Goal: Register for event/course

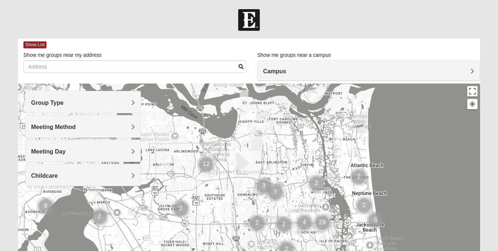
drag, startPoint x: 201, startPoint y: 194, endPoint x: 281, endPoint y: 187, distance: 80.1
click at [281, 187] on img "Cluster of 3 groups" at bounding box center [275, 192] width 18 height 18
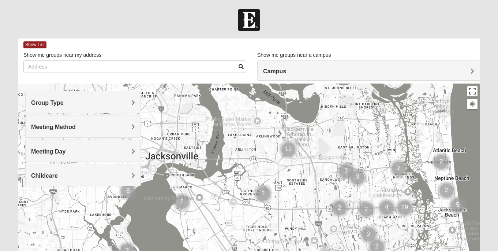
drag, startPoint x: 245, startPoint y: 185, endPoint x: 331, endPoint y: 171, distance: 87.9
click at [331, 171] on div at bounding box center [249, 229] width 462 height 293
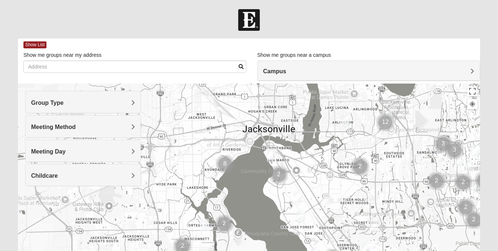
drag, startPoint x: 221, startPoint y: 171, endPoint x: 304, endPoint y: 144, distance: 87.5
click at [305, 144] on div at bounding box center [249, 229] width 462 height 293
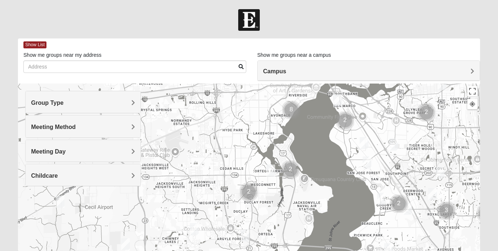
drag, startPoint x: 208, startPoint y: 196, endPoint x: 277, endPoint y: 139, distance: 89.2
click at [277, 139] on div at bounding box center [249, 229] width 462 height 293
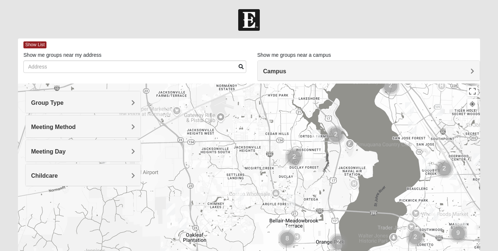
drag, startPoint x: 206, startPoint y: 198, endPoint x: 250, endPoint y: 164, distance: 54.8
click at [250, 164] on div at bounding box center [249, 229] width 462 height 293
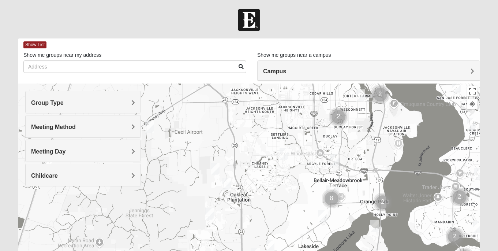
drag, startPoint x: 242, startPoint y: 176, endPoint x: 286, endPoint y: 126, distance: 67.2
click at [286, 126] on div at bounding box center [249, 229] width 462 height 293
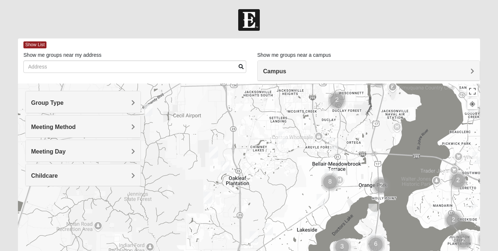
click at [295, 174] on div at bounding box center [249, 229] width 462 height 293
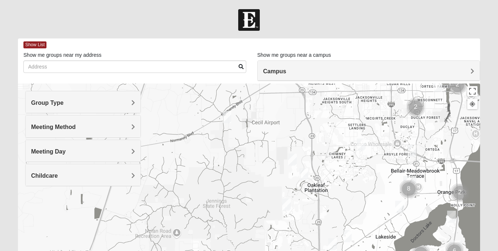
drag, startPoint x: 206, startPoint y: 159, endPoint x: 286, endPoint y: 168, distance: 81.0
click at [286, 168] on div at bounding box center [249, 229] width 462 height 293
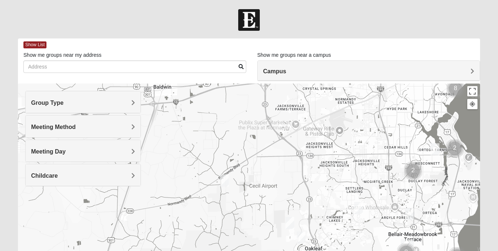
drag, startPoint x: 240, startPoint y: 157, endPoint x: 233, endPoint y: 216, distance: 59.3
click at [233, 216] on div at bounding box center [249, 229] width 462 height 293
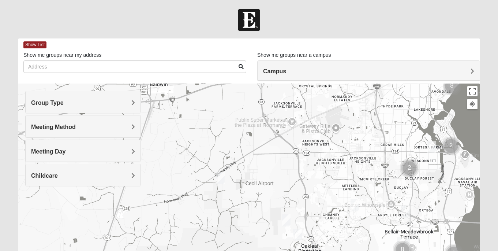
click at [221, 177] on img "Mixed Corwin 32221" at bounding box center [220, 178] width 9 height 12
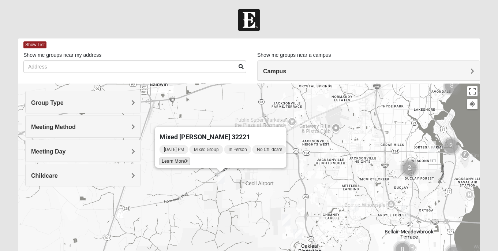
click at [179, 157] on span "Learn More" at bounding box center [174, 161] width 31 height 8
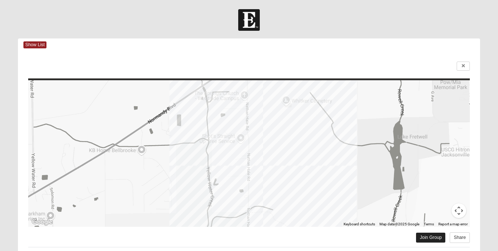
click at [428, 239] on link "Join Group" at bounding box center [430, 237] width 29 height 10
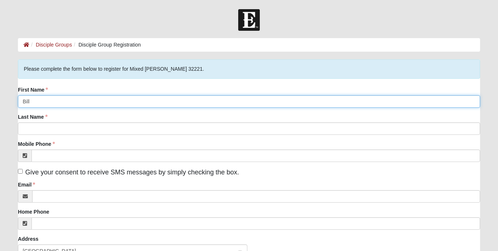
type input "Bill"
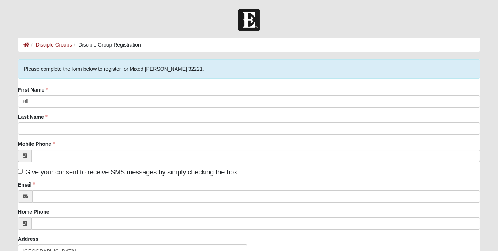
click at [103, 115] on div "Last Name" at bounding box center [249, 124] width 462 height 22
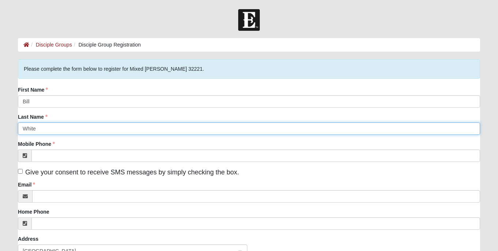
click at [74, 128] on input "White" at bounding box center [249, 128] width 462 height 12
type input "White"
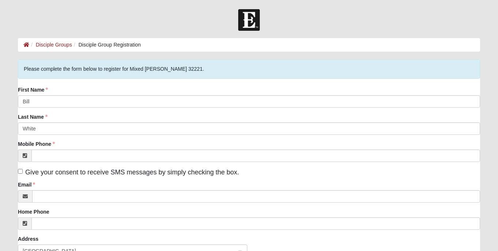
click at [91, 142] on div "Mobile Phone" at bounding box center [249, 151] width 462 height 22
type input "(904) 571-5494"
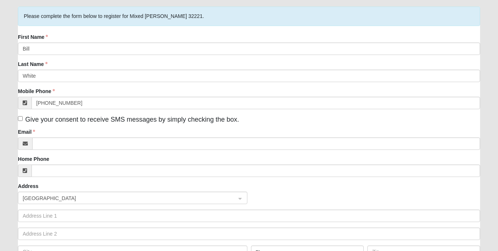
scroll to position [57, 0]
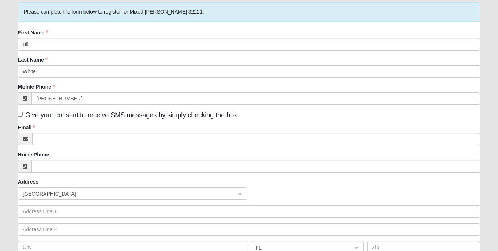
click at [21, 114] on input "Give your consent to receive SMS messages by simply checking the box." at bounding box center [20, 114] width 5 height 5
checkbox input "true"
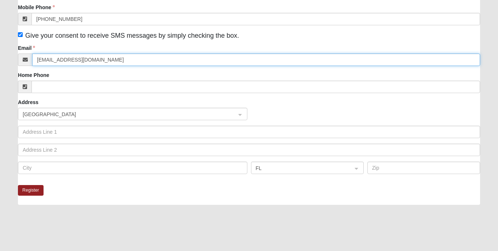
scroll to position [137, 0]
type input "billandbecky89@yahoo.com"
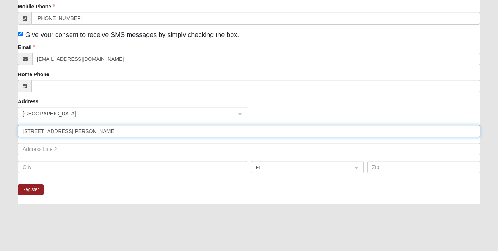
type input "15144 Normandy Blvd"
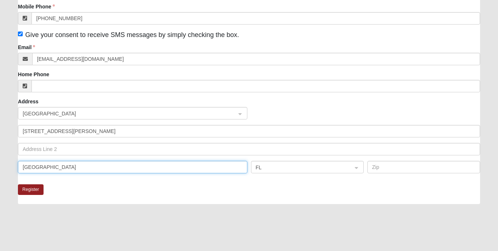
type input "Jacksonville"
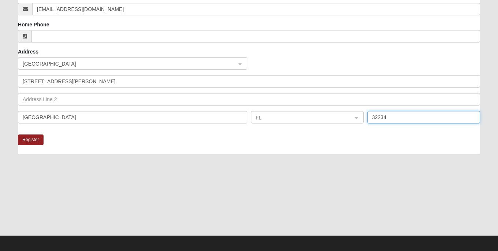
scroll to position [176, 0]
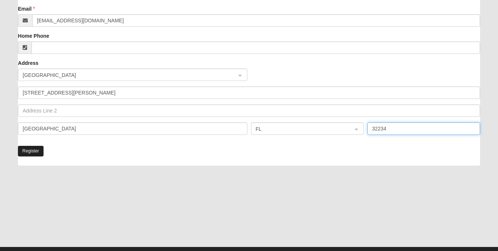
type input "32234"
click at [28, 149] on button "Register" at bounding box center [31, 151] width 26 height 11
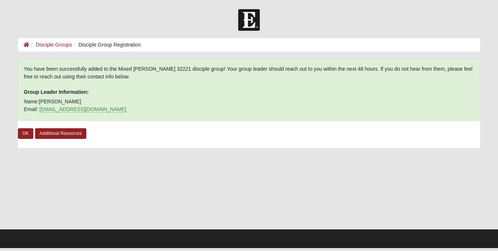
scroll to position [0, 0]
click at [25, 133] on link "OK" at bounding box center [25, 133] width 15 height 11
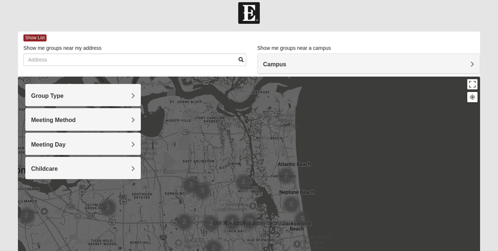
scroll to position [14, 0]
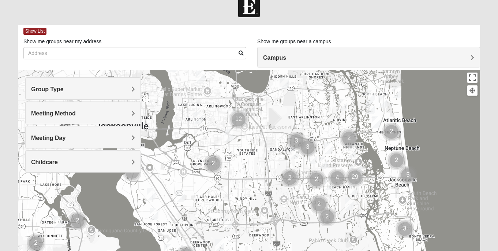
drag, startPoint x: 154, startPoint y: 186, endPoint x: 266, endPoint y: 148, distance: 119.0
click at [266, 148] on div at bounding box center [249, 216] width 462 height 293
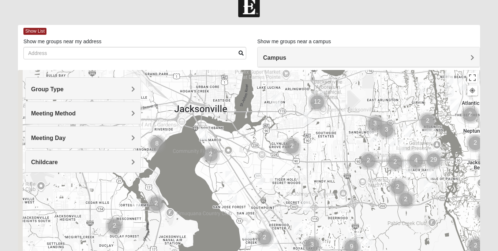
drag, startPoint x: 260, startPoint y: 157, endPoint x: 350, endPoint y: 142, distance: 91.7
click at [350, 140] on div at bounding box center [249, 216] width 462 height 293
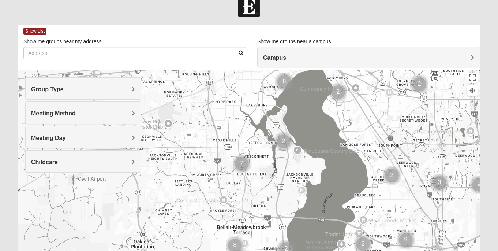
drag, startPoint x: 224, startPoint y: 184, endPoint x: 320, endPoint y: 130, distance: 109.5
click at [320, 130] on div at bounding box center [249, 216] width 462 height 293
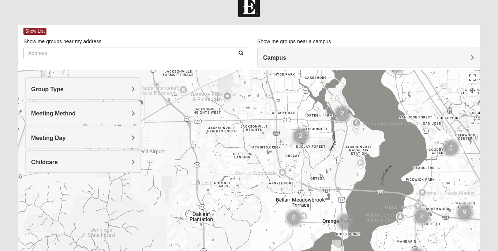
drag, startPoint x: 238, startPoint y: 175, endPoint x: 316, endPoint y: 142, distance: 85.3
click at [314, 142] on div at bounding box center [249, 216] width 462 height 293
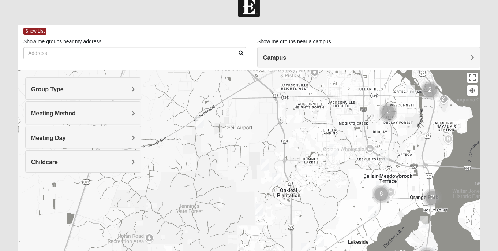
drag, startPoint x: 213, startPoint y: 173, endPoint x: 253, endPoint y: 190, distance: 42.8
click at [253, 190] on div at bounding box center [249, 216] width 462 height 293
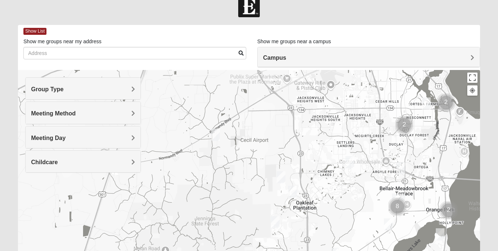
click at [217, 134] on img "Mixed Corwin 32221" at bounding box center [215, 134] width 9 height 12
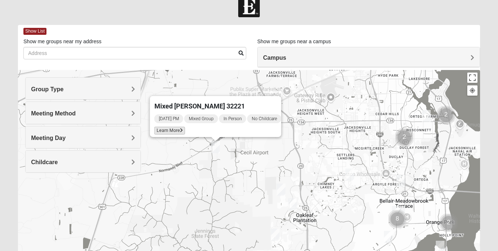
click at [172, 127] on span "Learn More" at bounding box center [169, 131] width 31 height 8
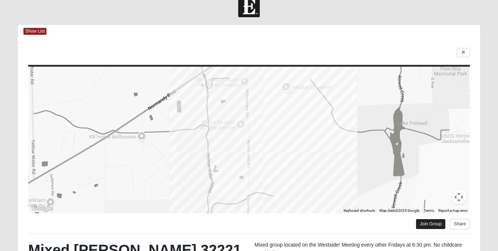
click at [432, 223] on link "Join Group" at bounding box center [430, 224] width 29 height 10
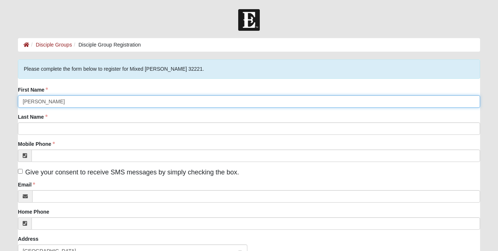
type input "Becky"
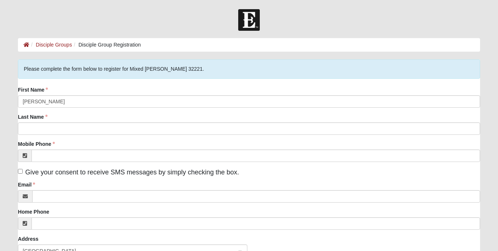
click at [70, 112] on div "First Name Becky Last Name Mobile Phone Give your consent to receive SMS messag…" at bounding box center [249, 201] width 462 height 230
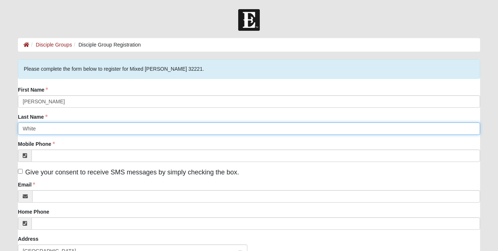
type input "White"
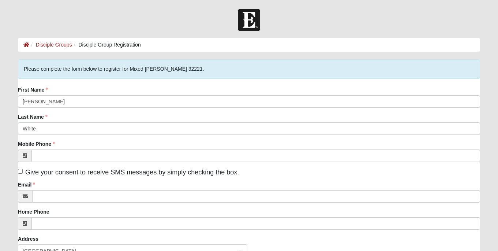
click at [90, 140] on div "Mobile Phone" at bounding box center [249, 151] width 462 height 22
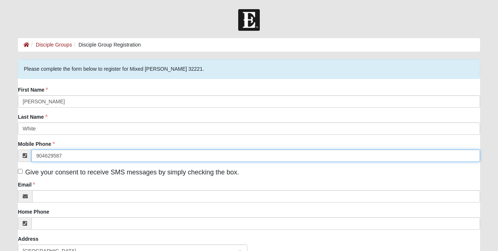
type input "(904) 629-5876"
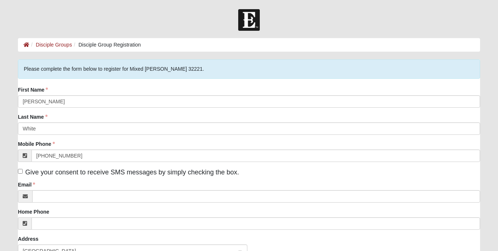
click at [21, 171] on input "Give your consent to receive SMS messages by simply checking the box." at bounding box center [20, 171] width 5 height 5
checkbox input "true"
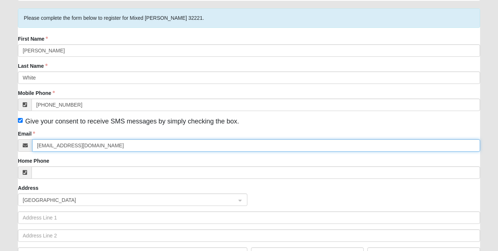
scroll to position [68, 0]
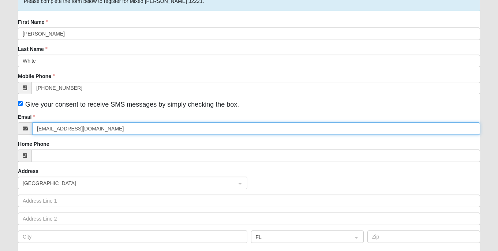
type input "billandbecky89@yahoo.com"
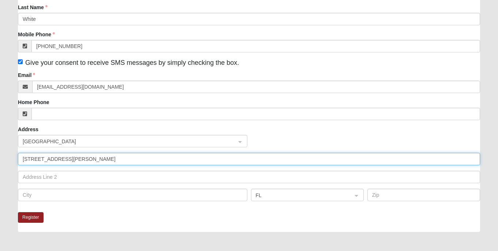
scroll to position [112, 0]
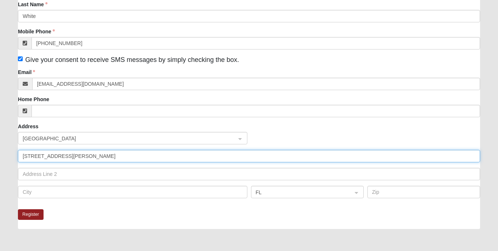
type input "15144 Normandy Blvd"
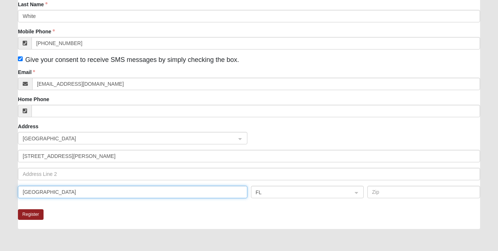
type input "Jacksonville"
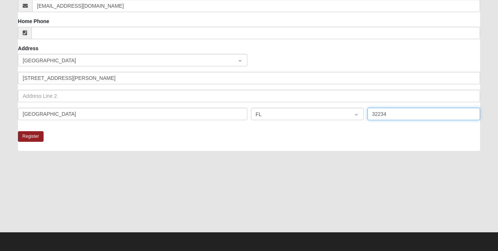
scroll to position [190, 0]
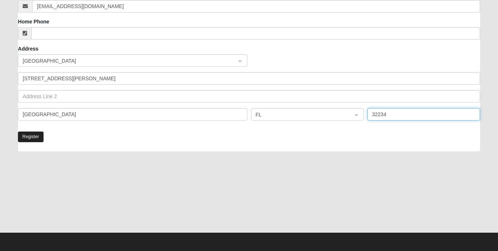
type input "32234"
click at [31, 138] on button "Register" at bounding box center [31, 136] width 26 height 11
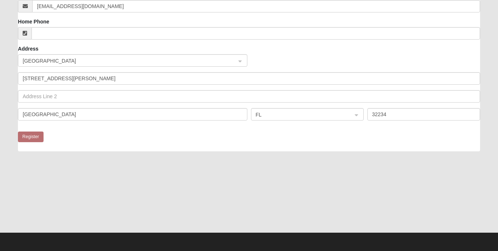
scroll to position [0, 0]
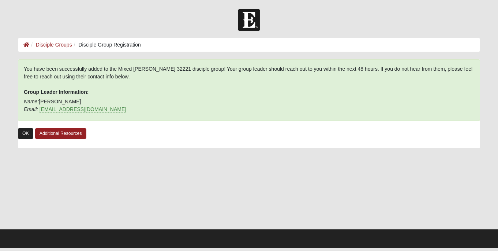
click at [27, 133] on link "OK" at bounding box center [25, 133] width 15 height 11
